Goal: Transaction & Acquisition: Purchase product/service

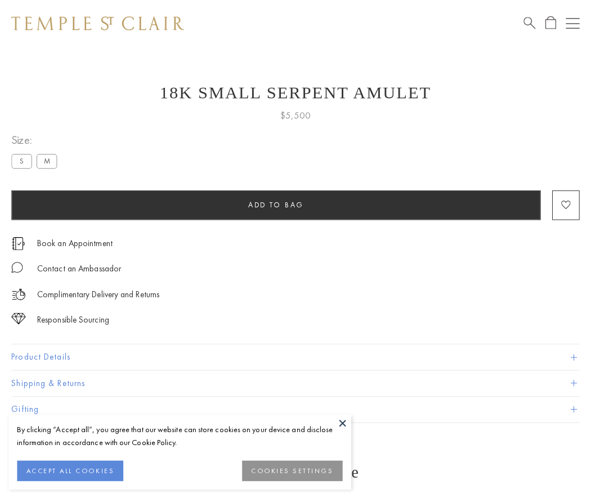
scroll to position [45, 0]
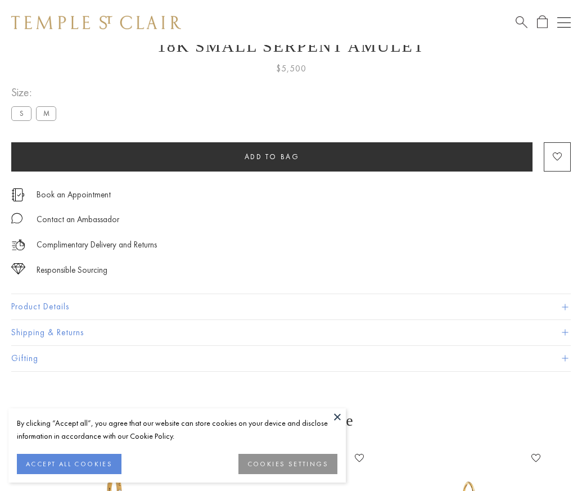
click at [272, 156] on span "Add to bag" at bounding box center [272, 157] width 55 height 10
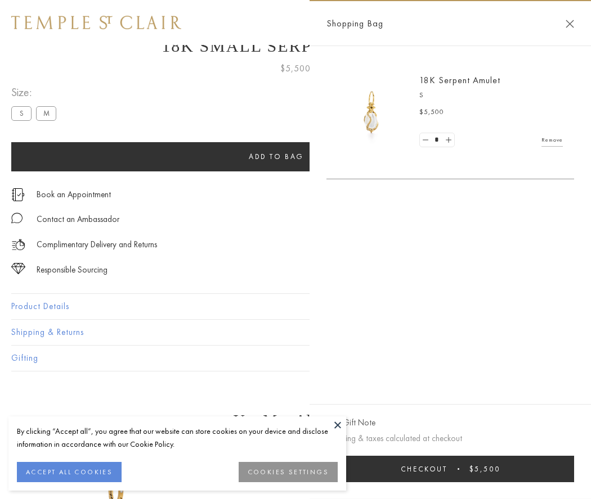
click at [450, 469] on button "Checkout $5,500" at bounding box center [449, 469] width 247 height 26
